Goal: Navigation & Orientation: Find specific page/section

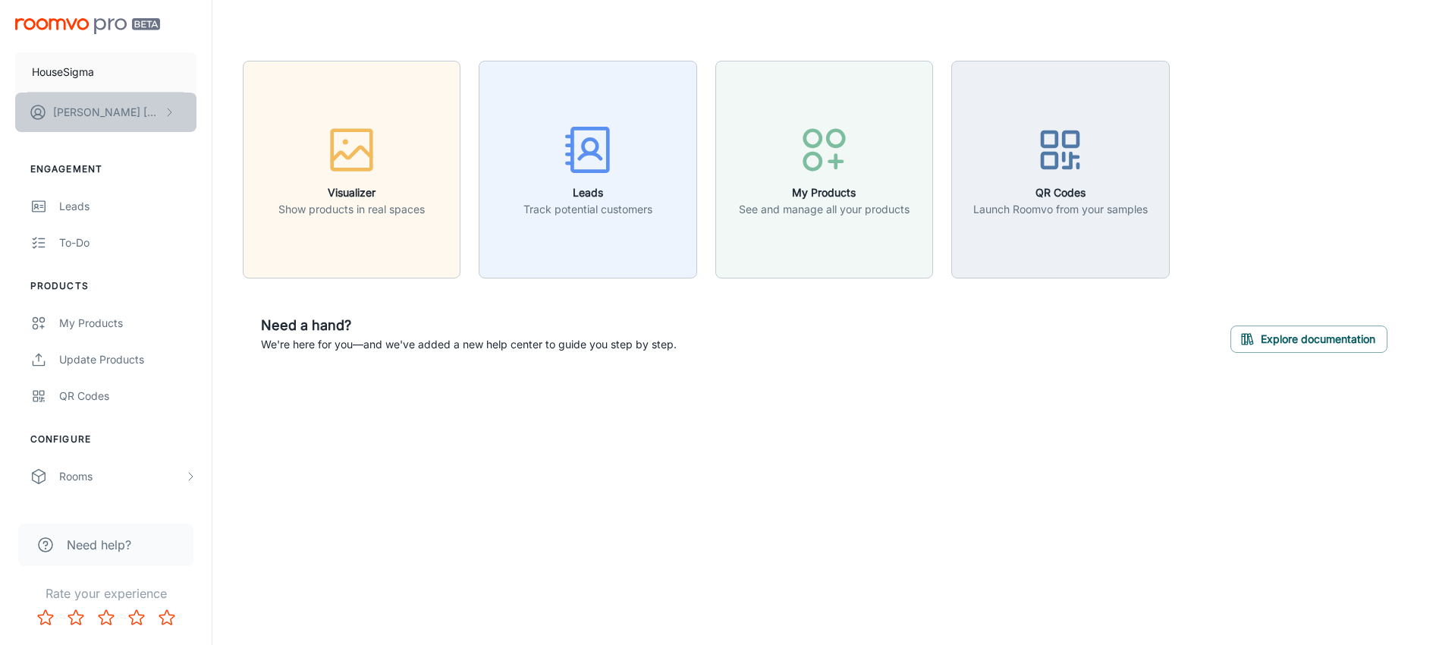
click at [145, 115] on button "[PERSON_NAME]" at bounding box center [105, 112] width 181 height 39
click at [145, 115] on div at bounding box center [718, 322] width 1436 height 645
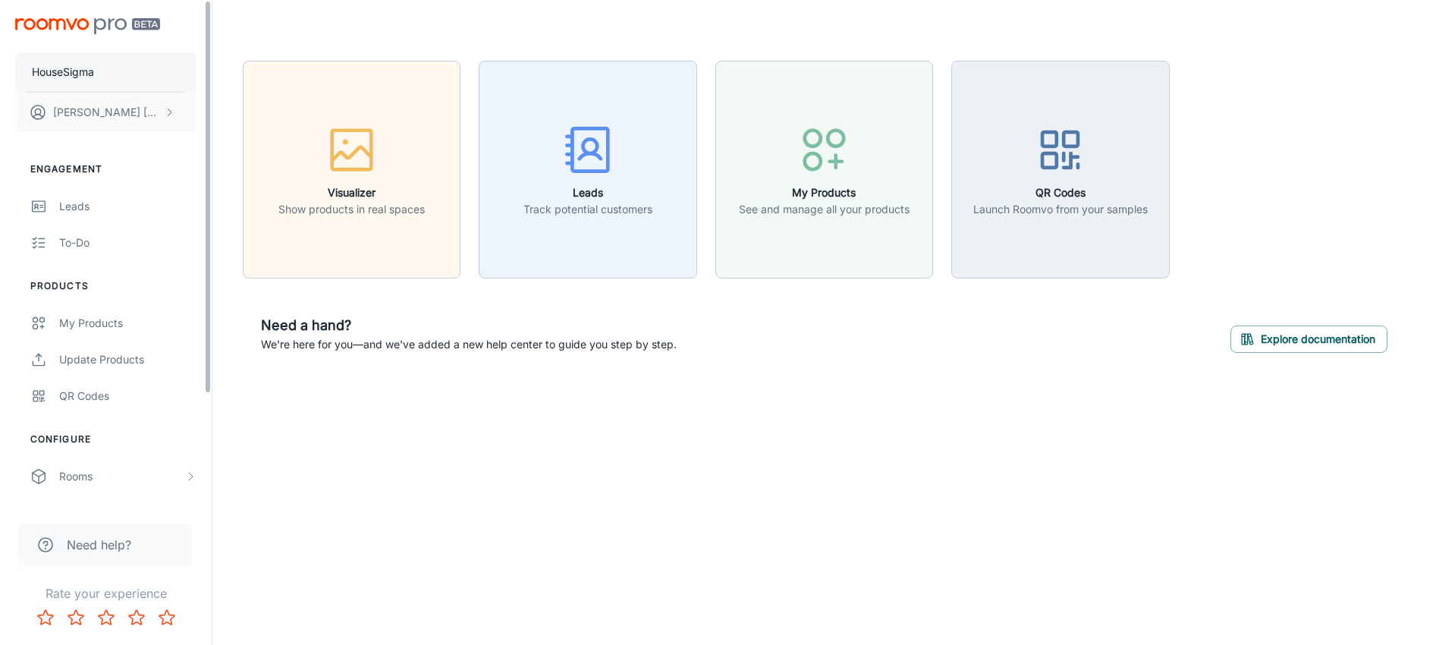
click at [96, 74] on button "HouseSigma" at bounding box center [105, 71] width 181 height 39
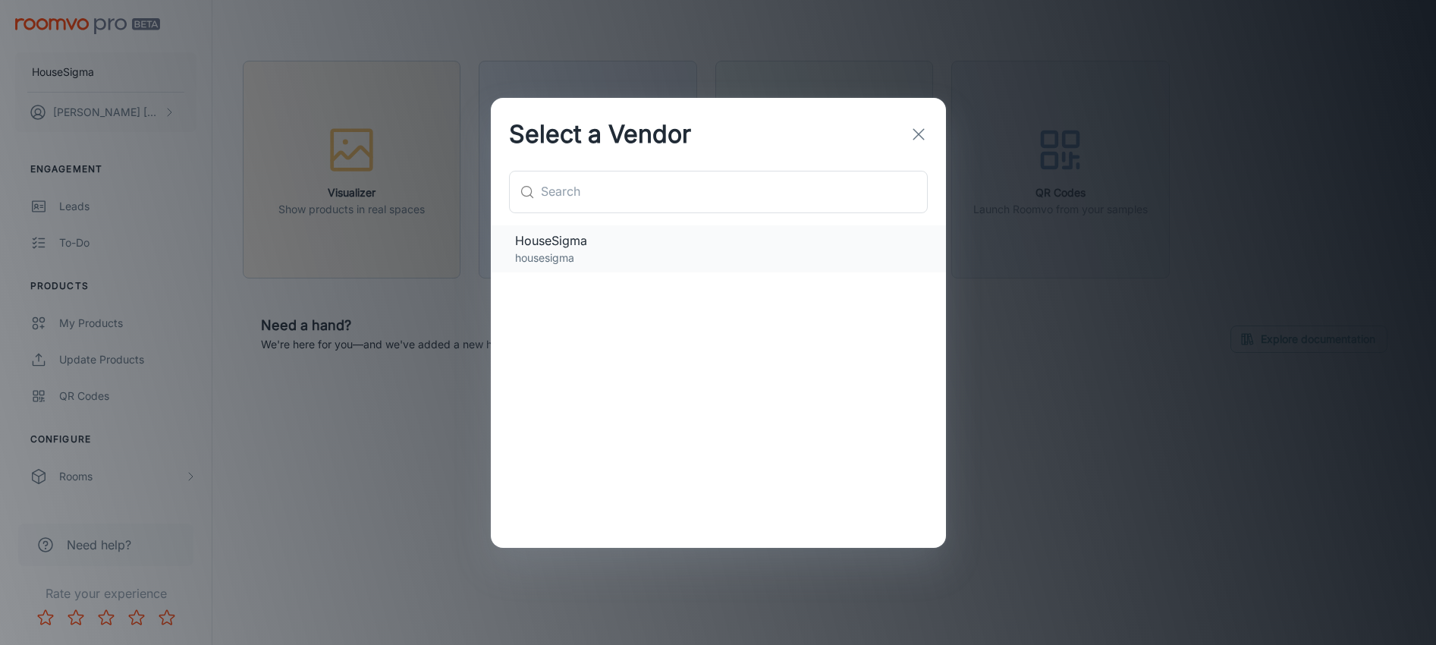
click at [606, 254] on p "housesigma" at bounding box center [718, 258] width 407 height 17
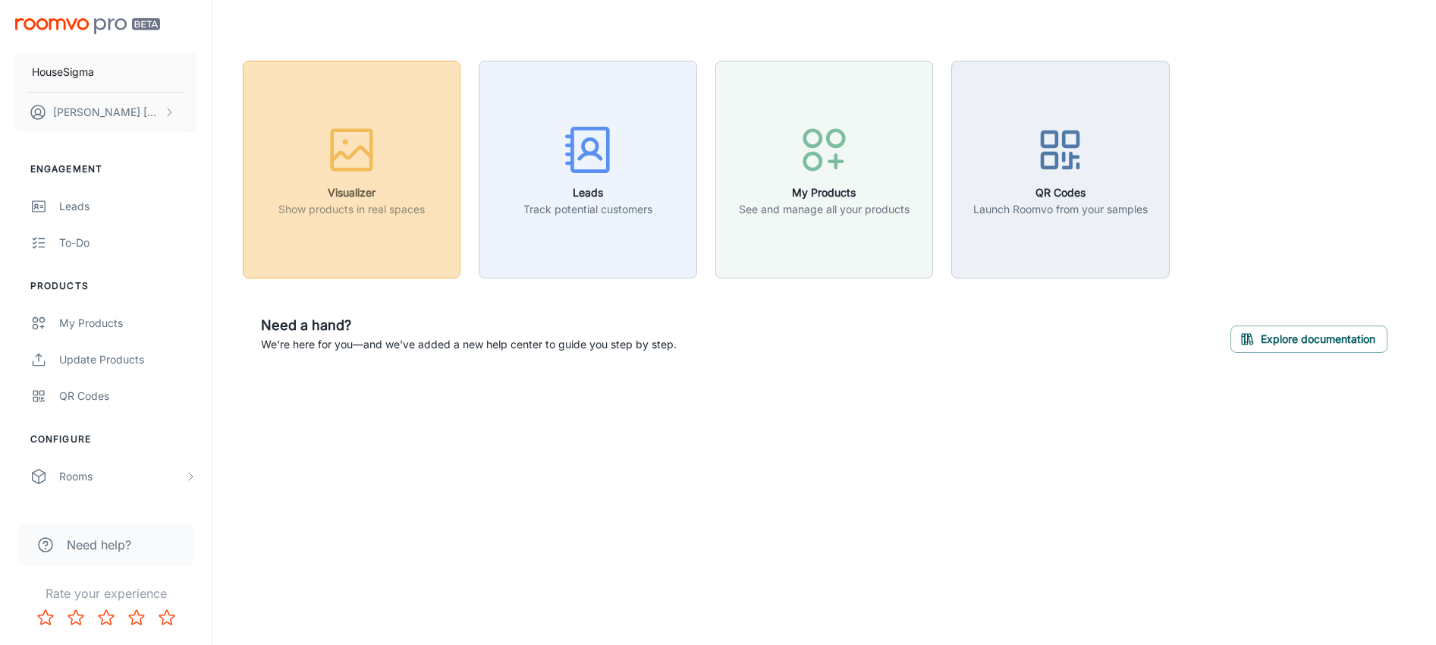
click at [418, 190] on h6 "Visualizer" at bounding box center [351, 192] width 146 height 17
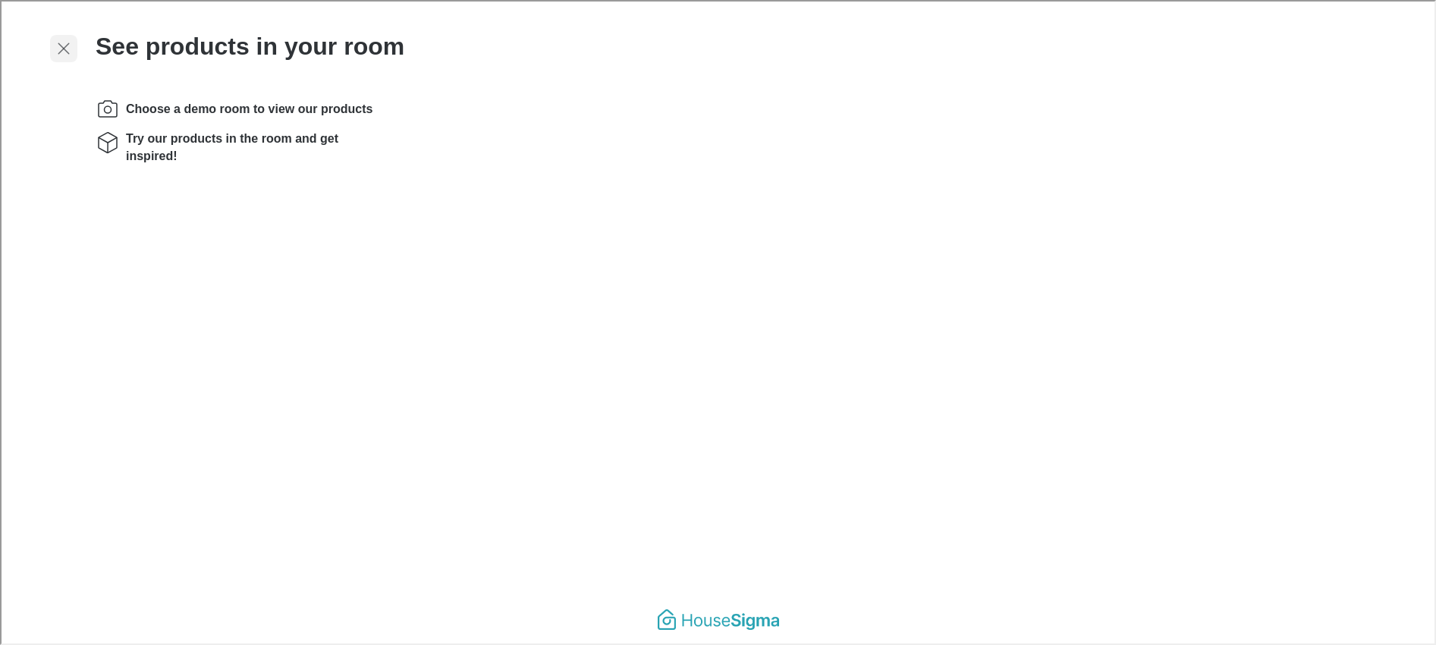
click at [65, 46] on icon "Exit visualizer" at bounding box center [62, 47] width 18 height 18
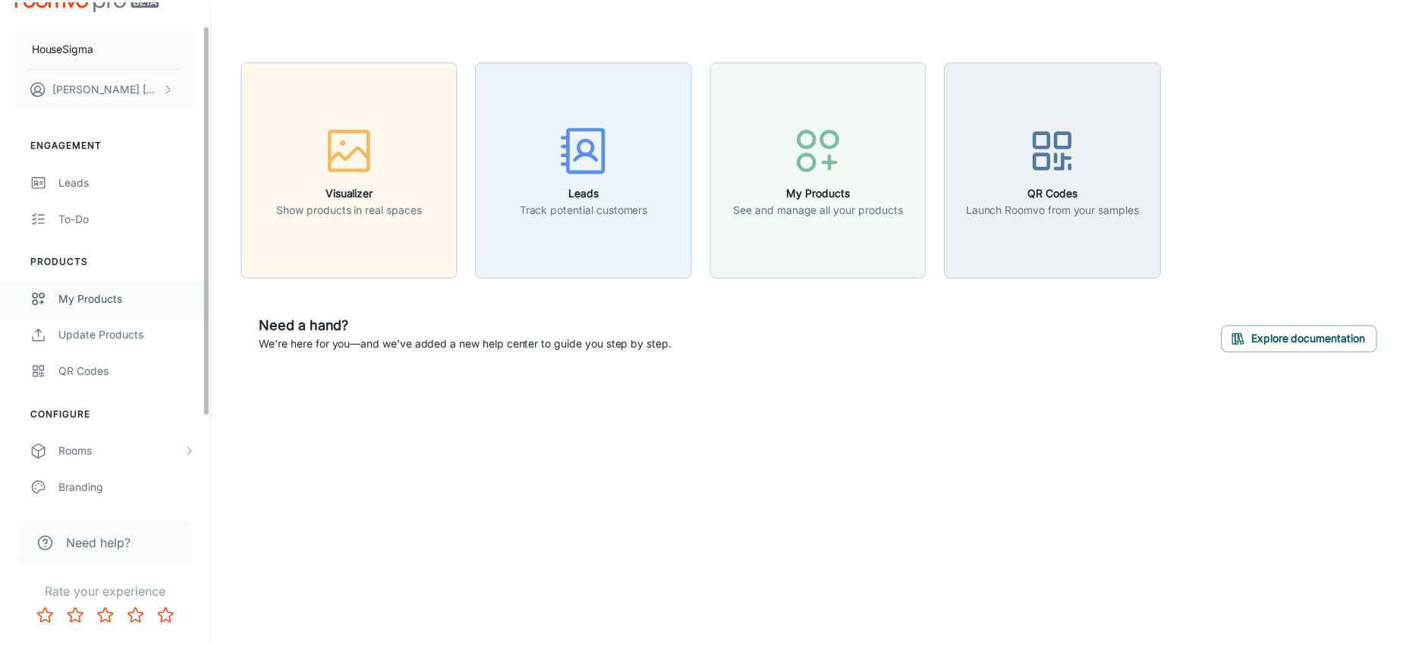
scroll to position [24, 0]
click at [85, 167] on link "Leads" at bounding box center [106, 183] width 212 height 36
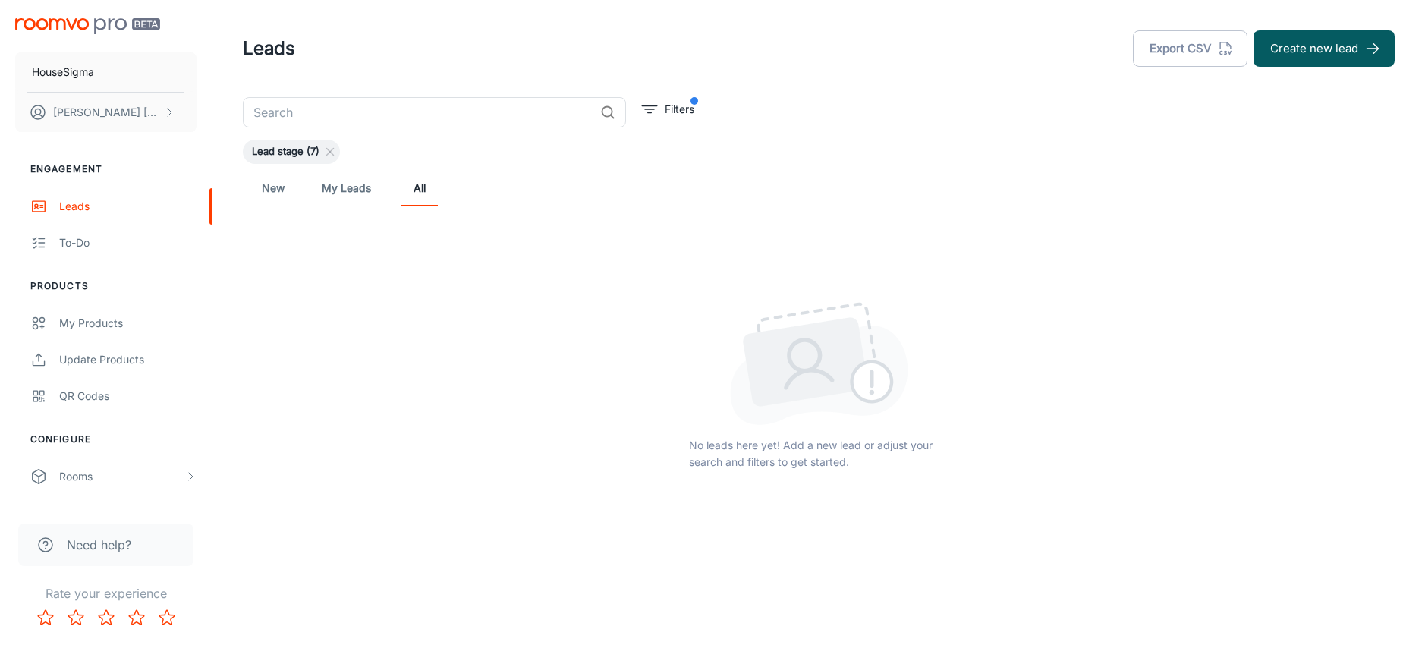
click at [294, 151] on span "Lead stage (7)" at bounding box center [286, 151] width 86 height 15
click at [335, 193] on link "My Leads" at bounding box center [346, 188] width 49 height 36
click at [284, 192] on link "New" at bounding box center [273, 188] width 36 height 36
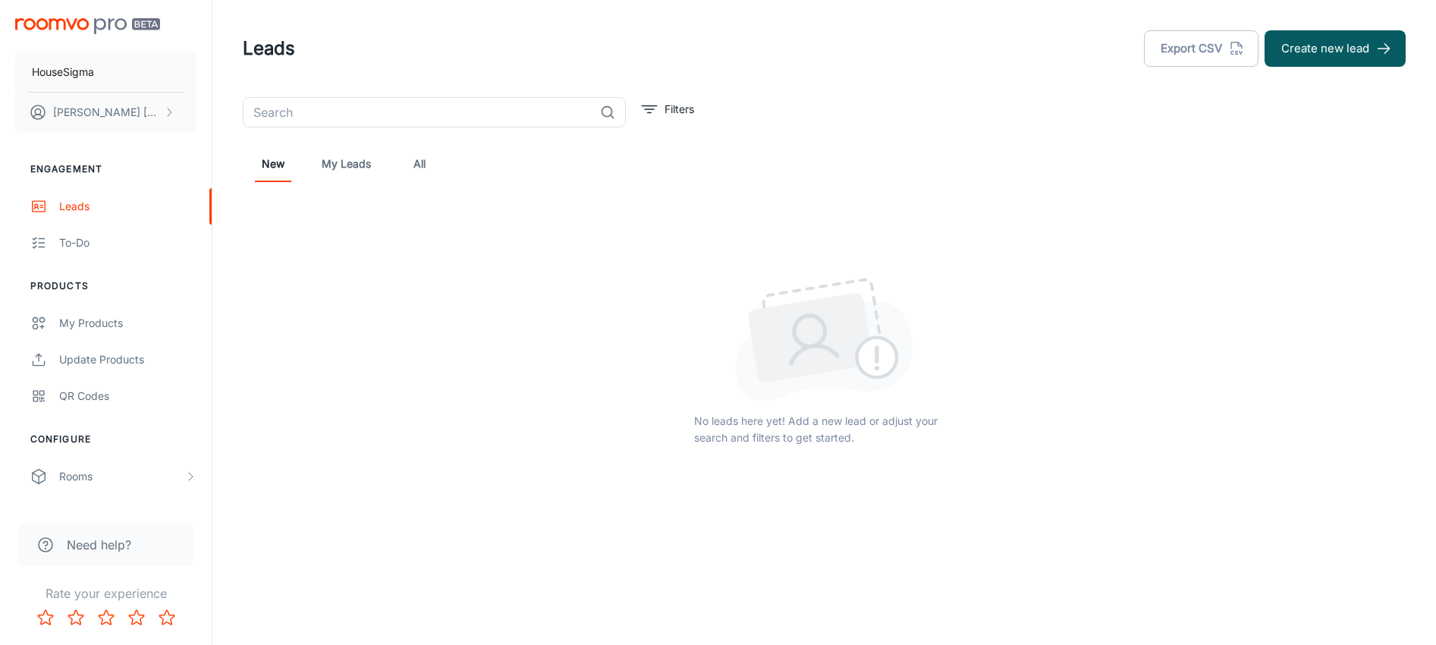
click at [442, 96] on div "Leads Export CSV Create new lead ​ Filters New My Leads All No leads here yet! …" at bounding box center [824, 261] width 1199 height 523
click at [420, 121] on input "text" at bounding box center [418, 112] width 351 height 30
click at [99, 241] on div "To-do" at bounding box center [127, 242] width 137 height 17
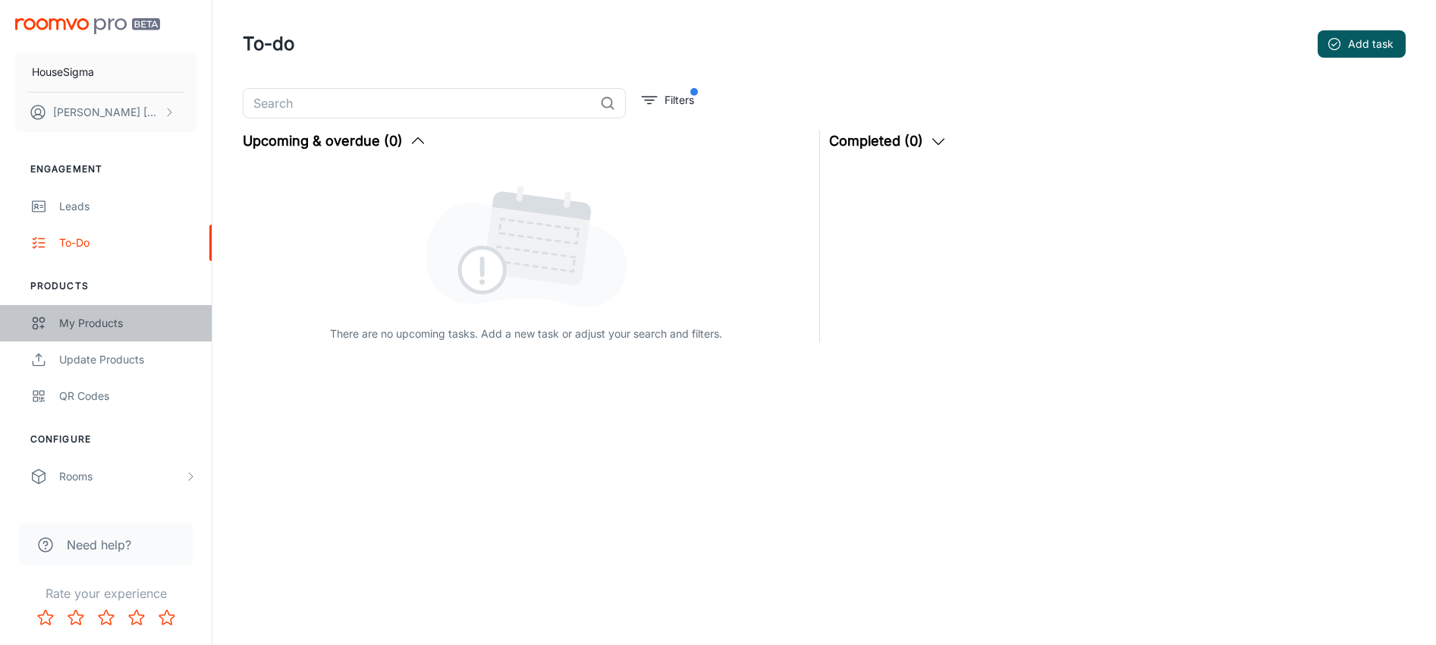
click at [96, 319] on div "My Products" at bounding box center [127, 323] width 137 height 17
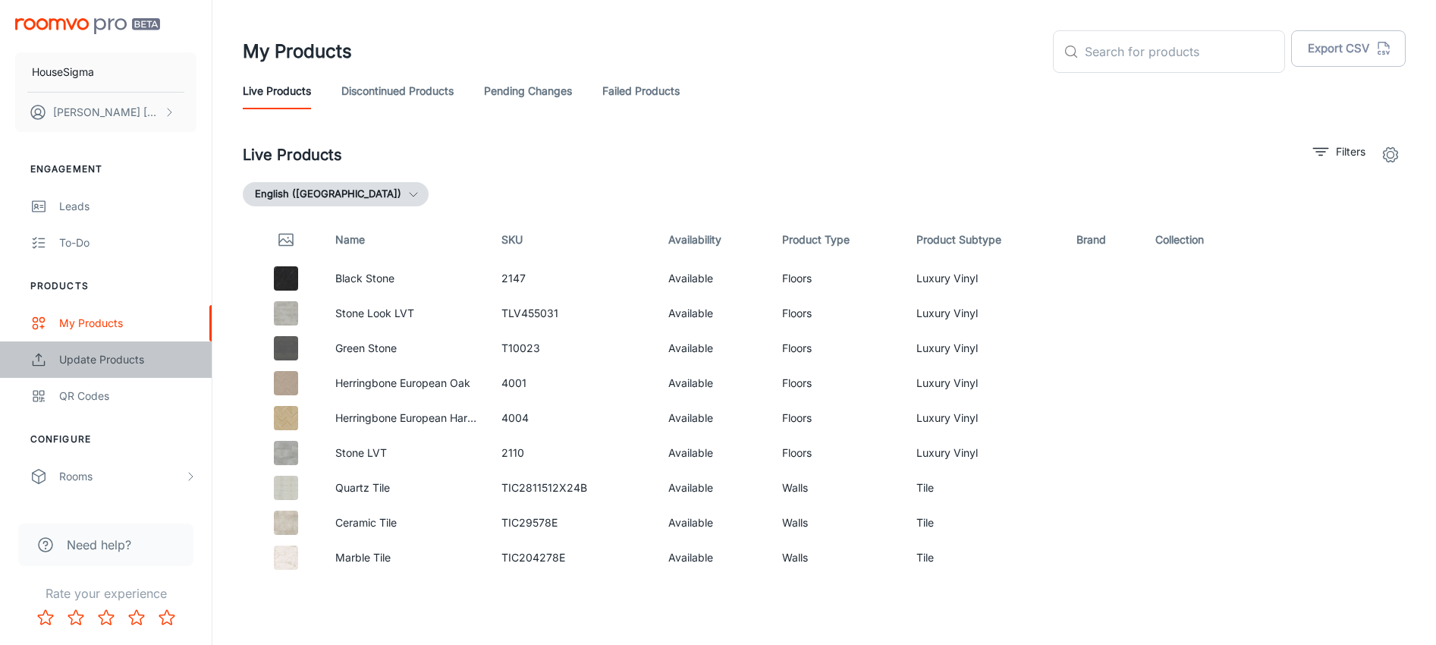
click at [103, 366] on div "Update Products" at bounding box center [127, 359] width 137 height 17
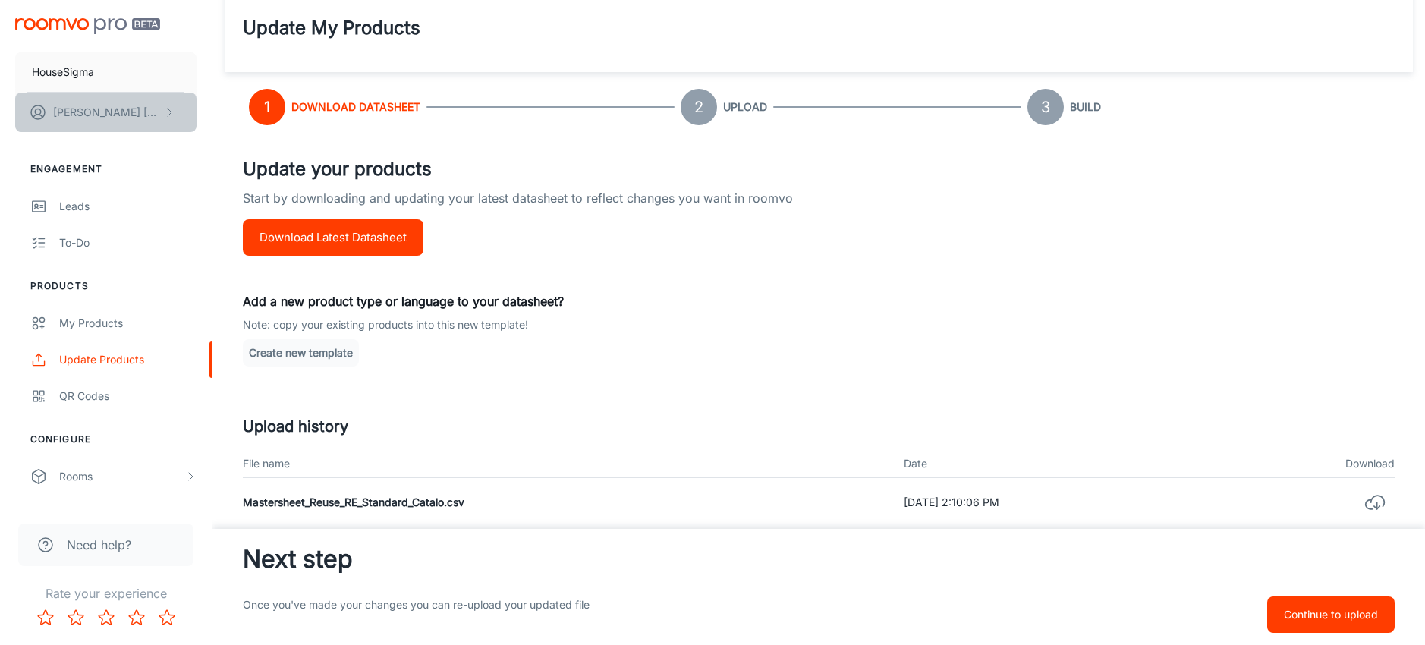
click at [86, 128] on button "[PERSON_NAME]" at bounding box center [105, 112] width 181 height 39
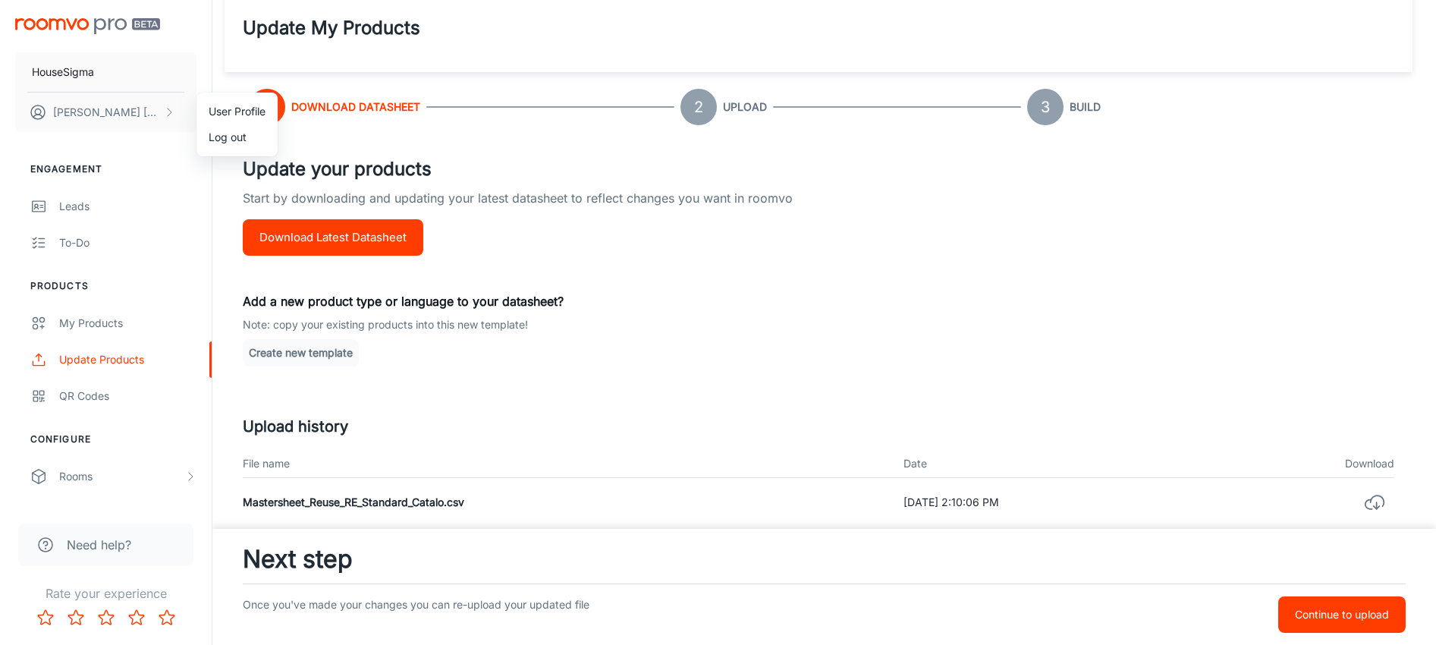
click at [101, 200] on div at bounding box center [718, 322] width 1436 height 645
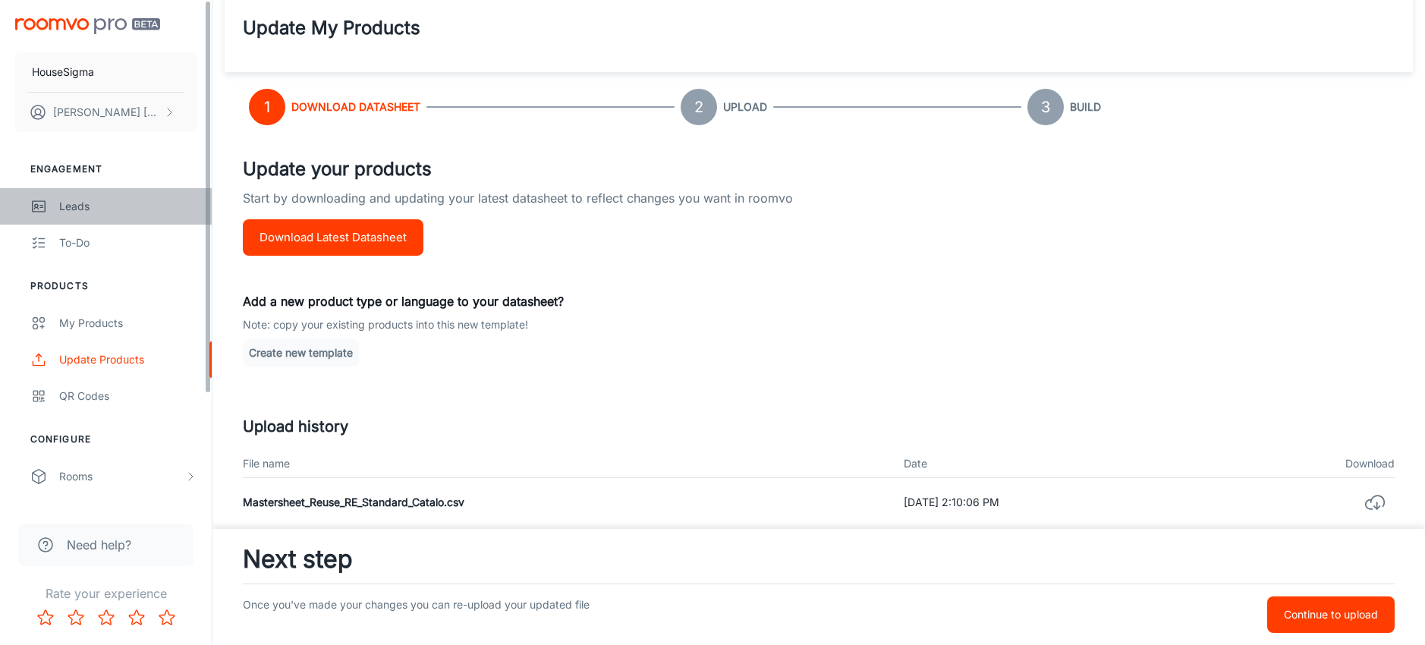
click at [112, 200] on div "Leads" at bounding box center [127, 206] width 137 height 17
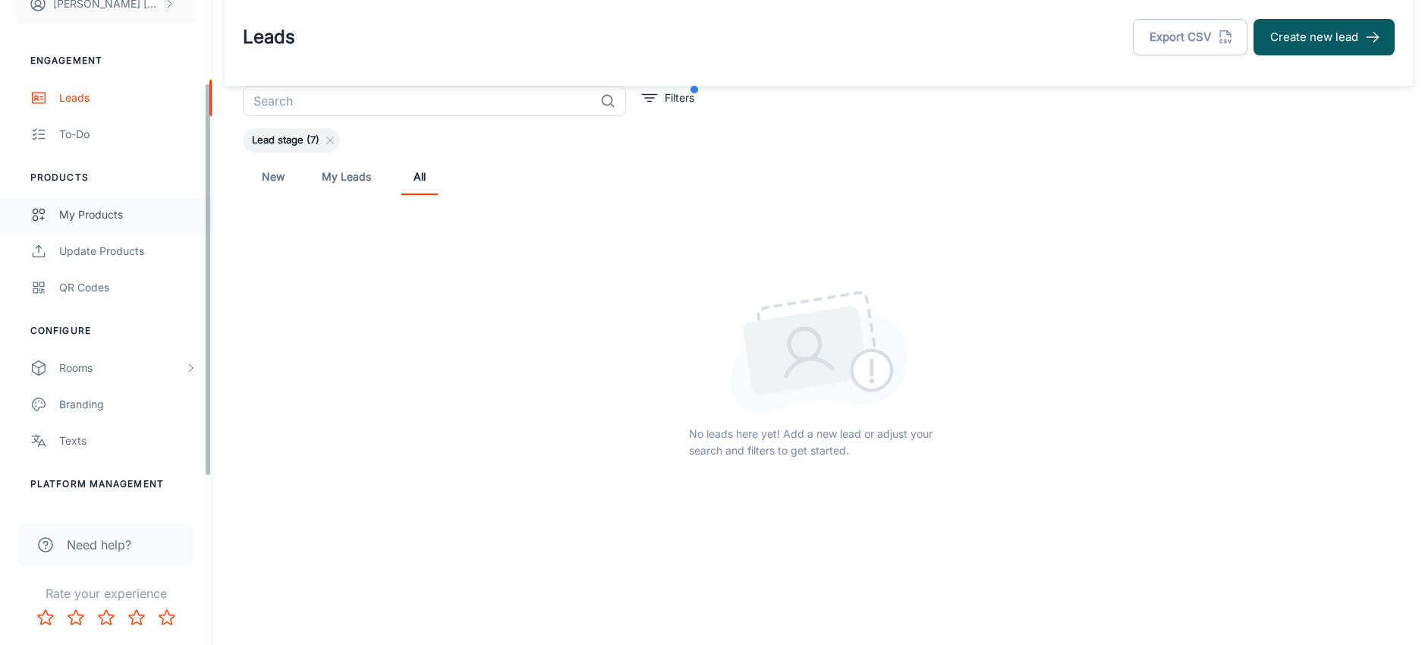
scroll to position [105, 0]
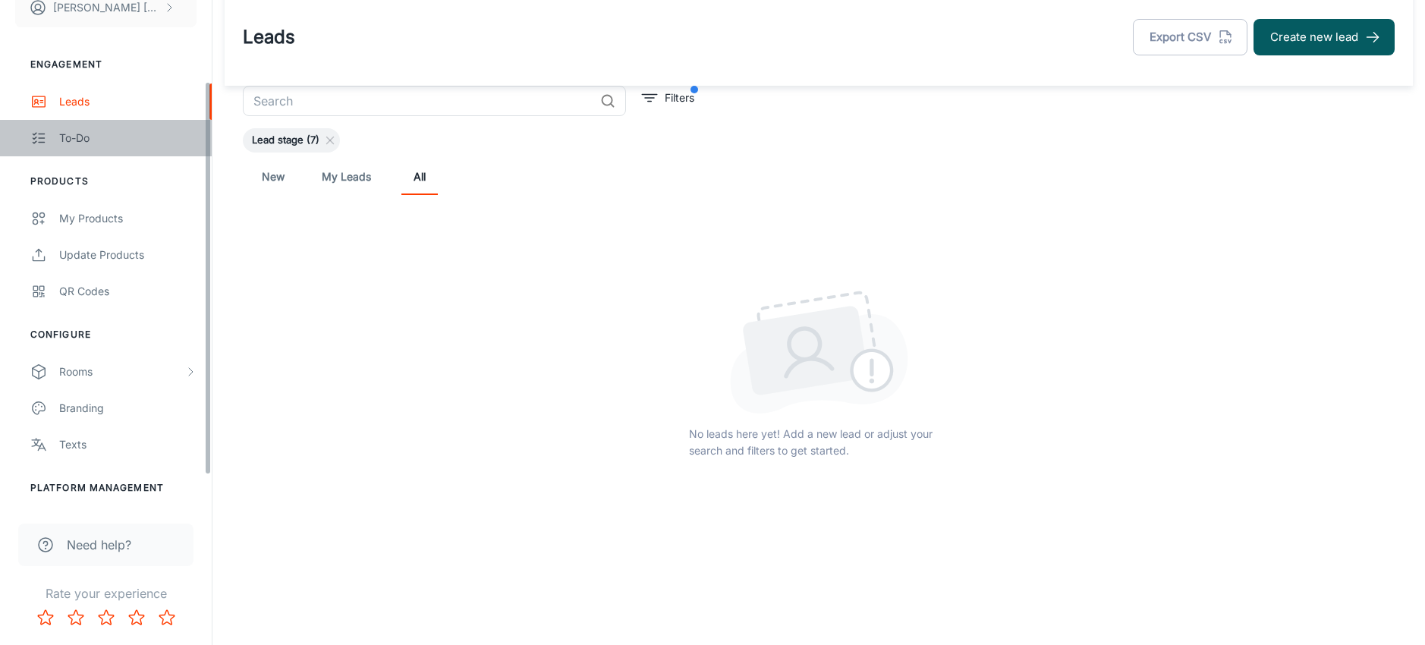
click at [82, 144] on div "To-do" at bounding box center [127, 138] width 137 height 17
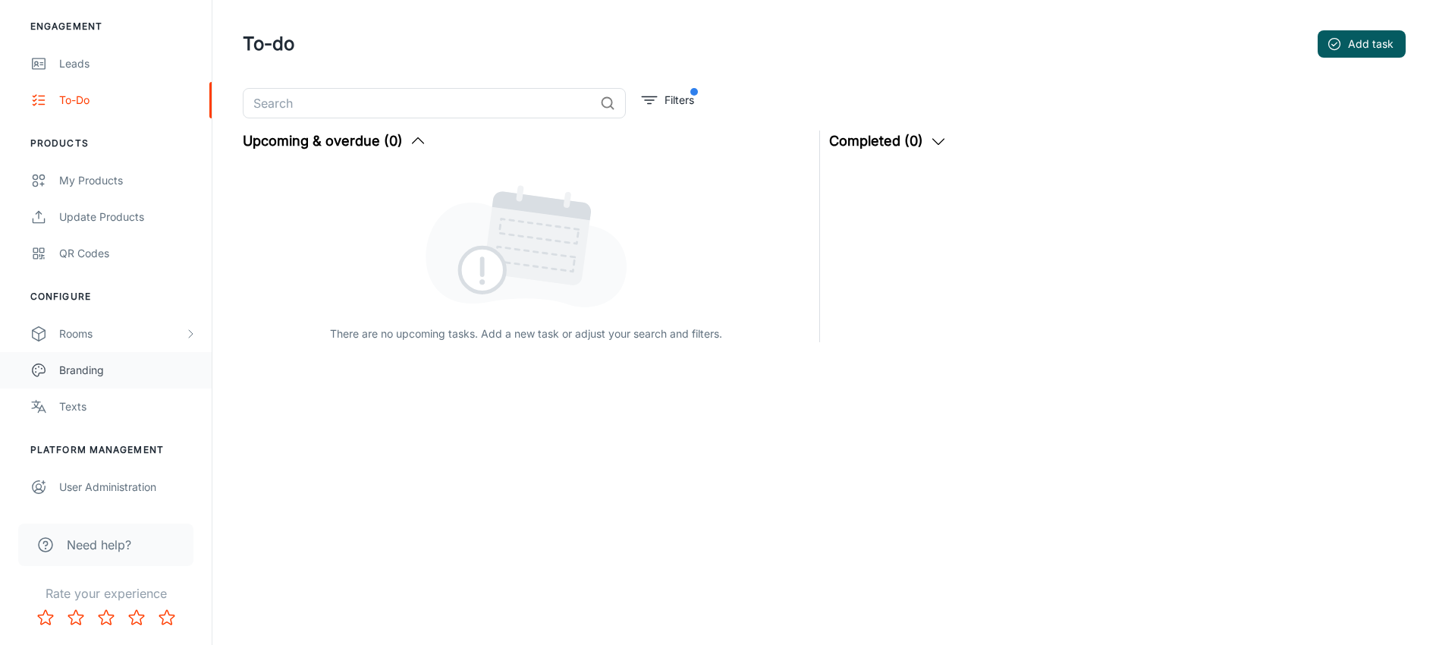
scroll to position [139, 0]
click at [104, 483] on div "User Administration" at bounding box center [127, 490] width 137 height 17
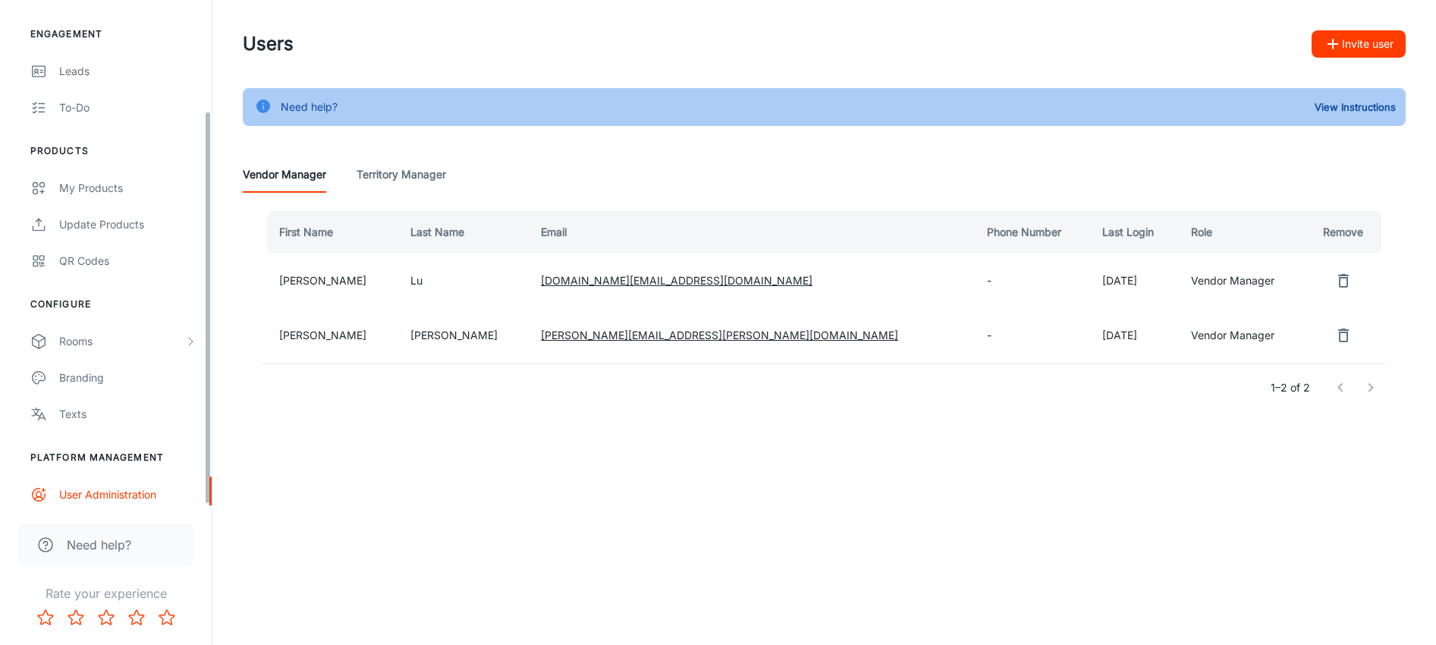
scroll to position [143, 0]
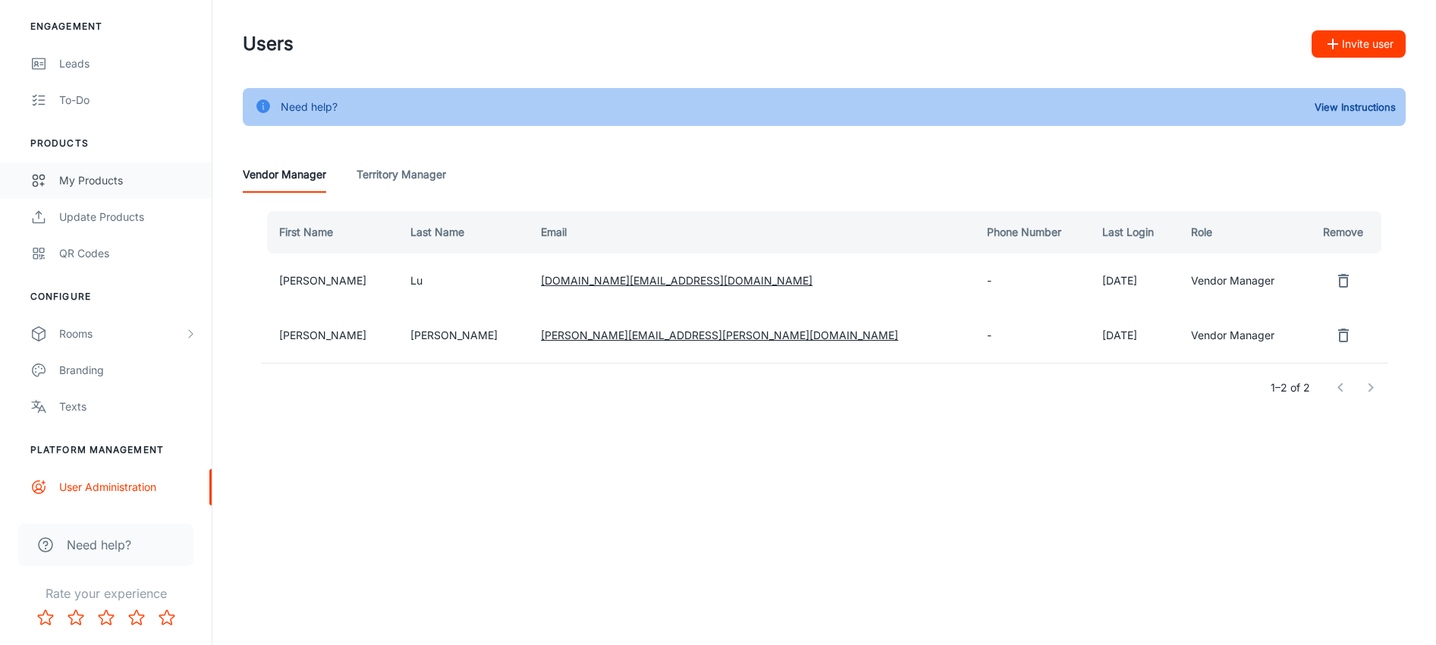
click at [80, 177] on div "My Products" at bounding box center [127, 180] width 137 height 17
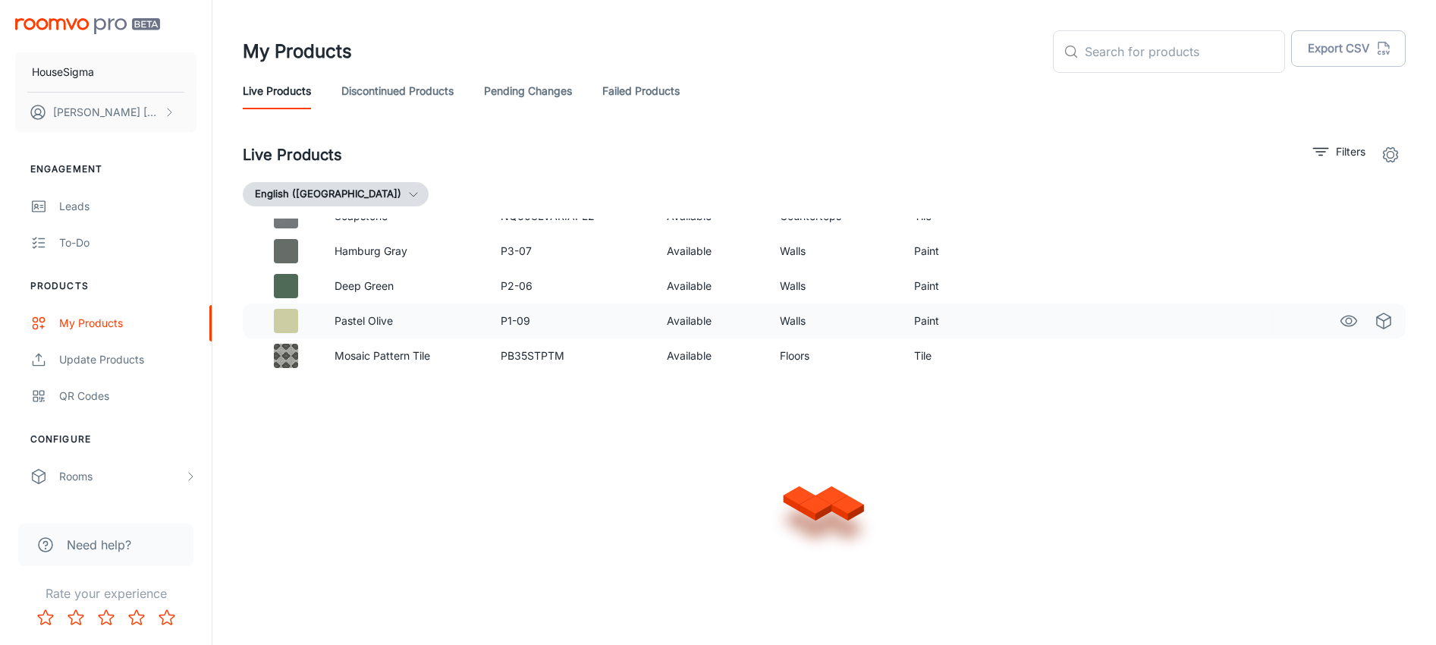
scroll to position [2171, 0]
